Goal: Task Accomplishment & Management: Use online tool/utility

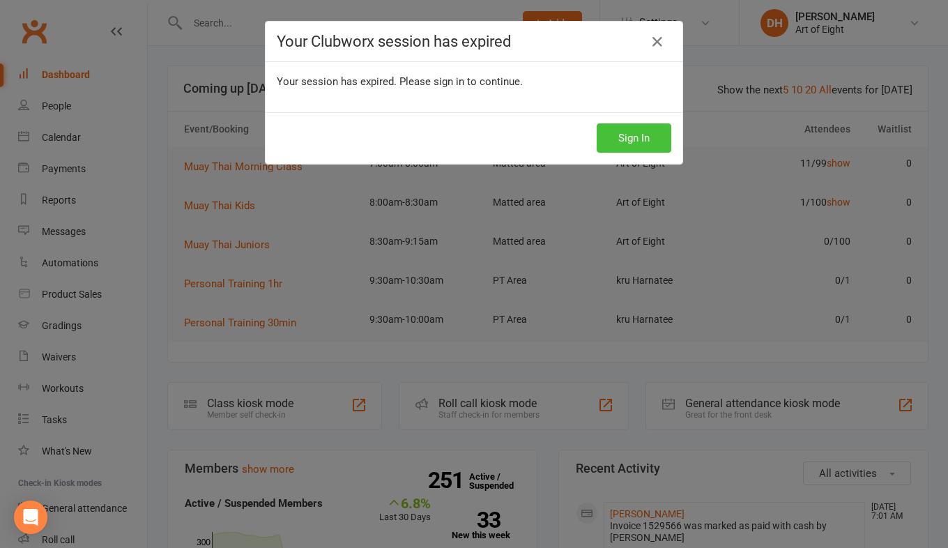
click at [617, 137] on button "Sign In" at bounding box center [633, 137] width 75 height 29
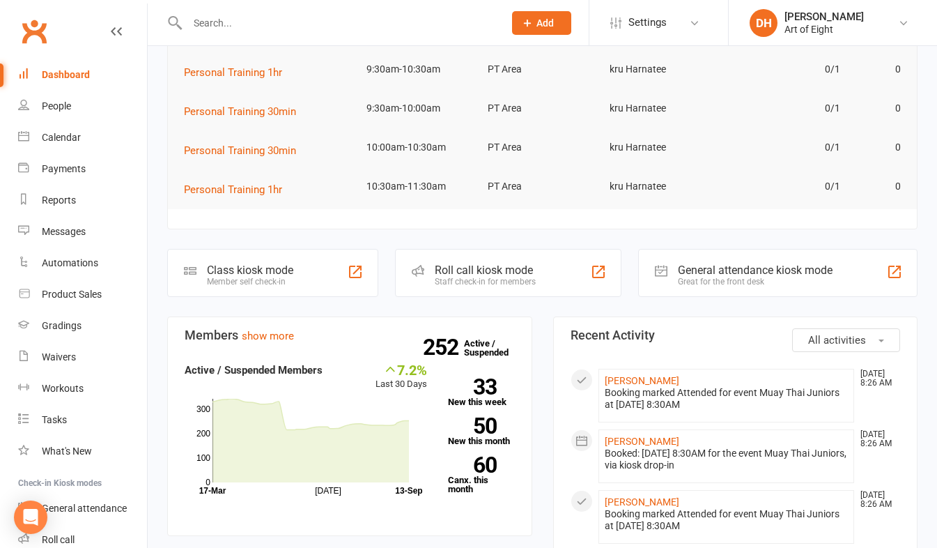
scroll to position [209, 0]
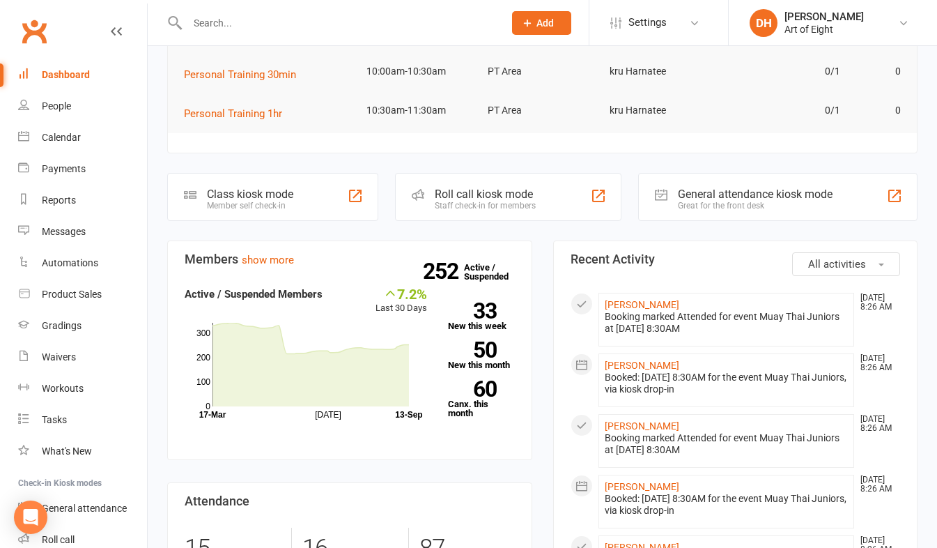
click at [499, 194] on div "Roll call kiosk mode" at bounding box center [485, 193] width 101 height 13
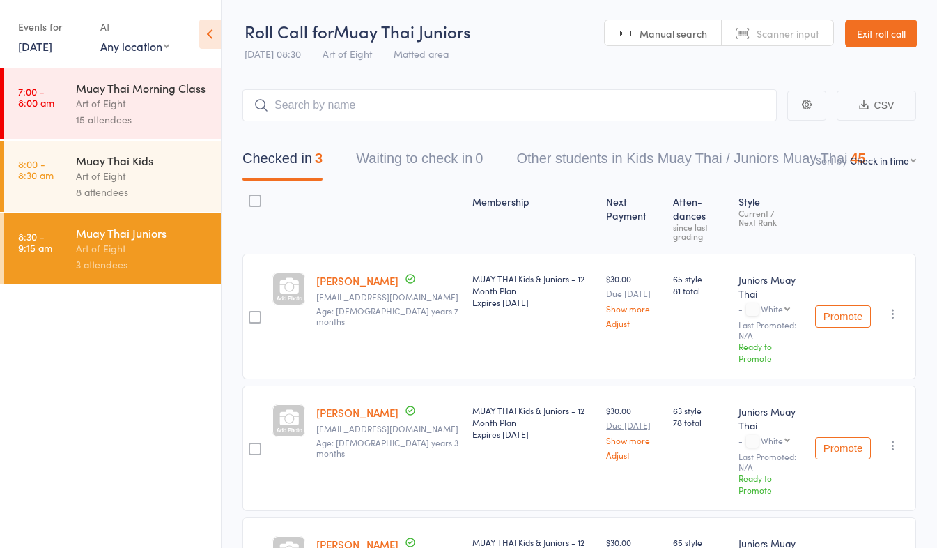
click at [105, 157] on div "Muay Thai Kids" at bounding box center [142, 160] width 133 height 15
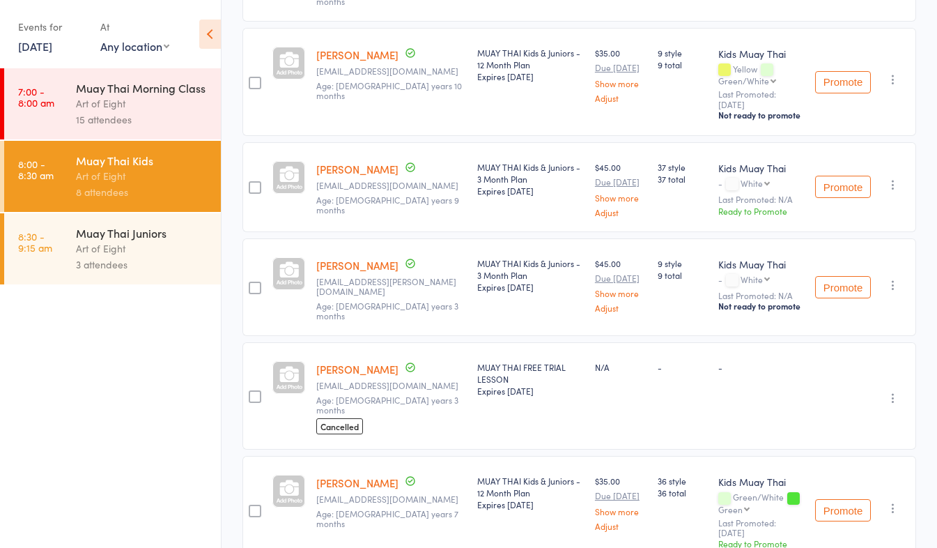
scroll to position [557, 0]
